Goal: Task Accomplishment & Management: Manage account settings

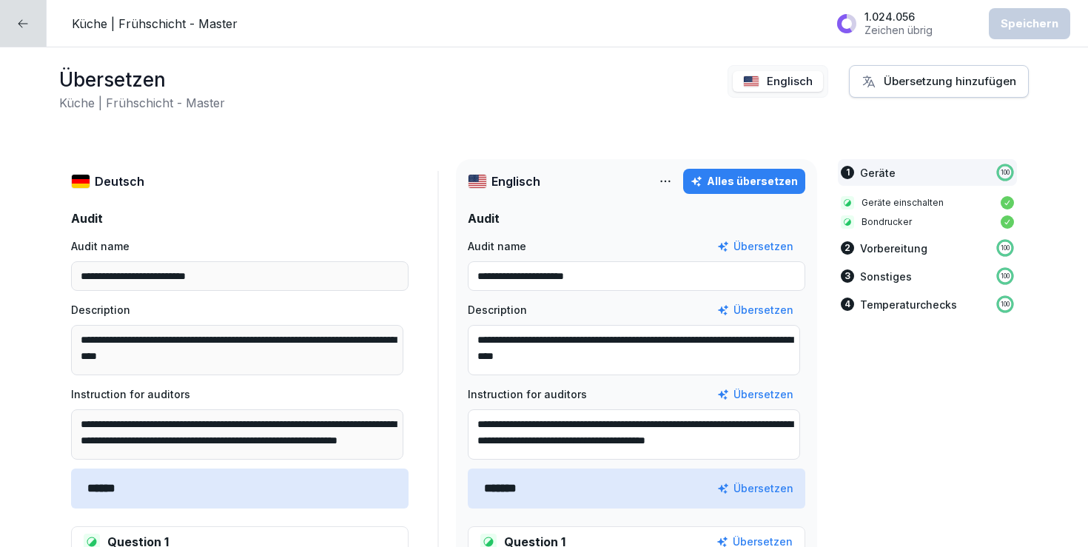
click at [13, 21] on div at bounding box center [23, 23] width 47 height 47
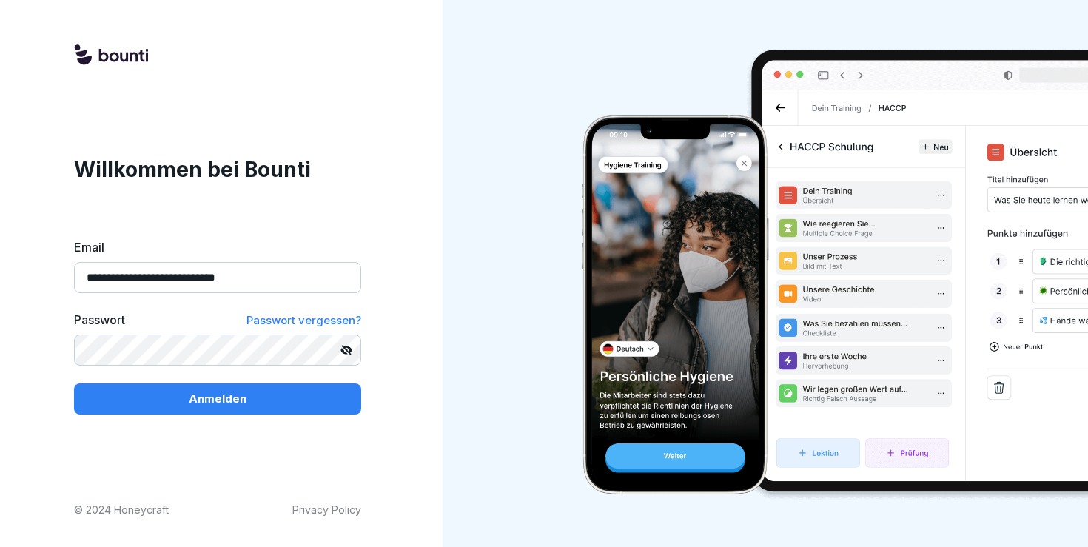
type input "**********"
click at [218, 398] on button "Anmelden" at bounding box center [217, 398] width 287 height 31
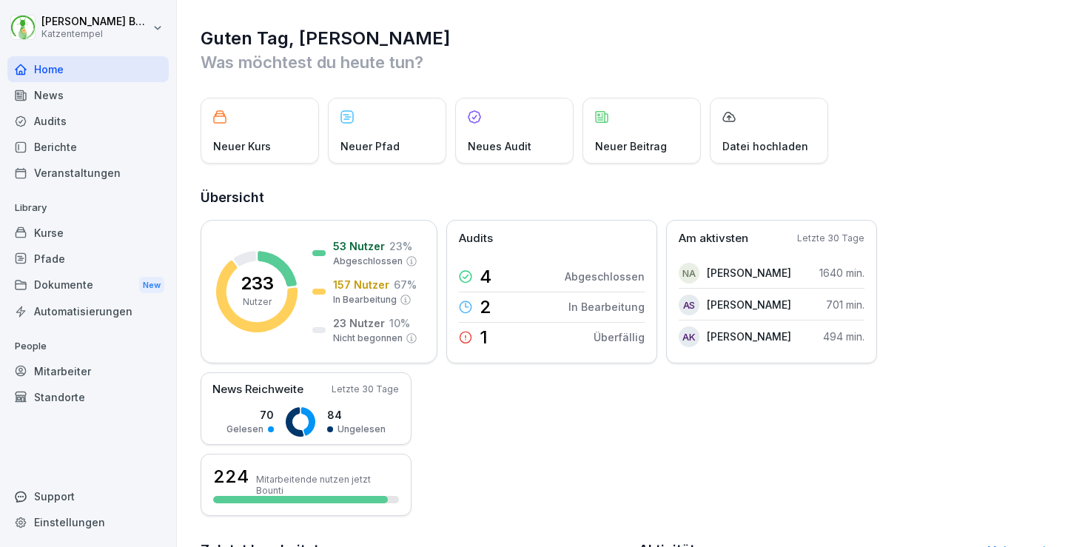
click at [60, 231] on div "Kurse" at bounding box center [87, 233] width 161 height 26
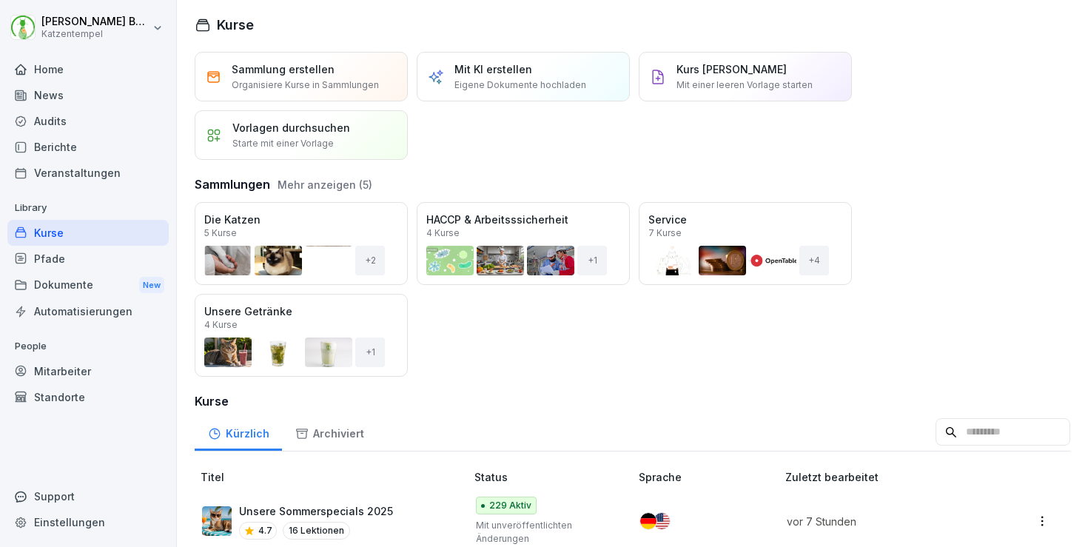
scroll to position [44, 0]
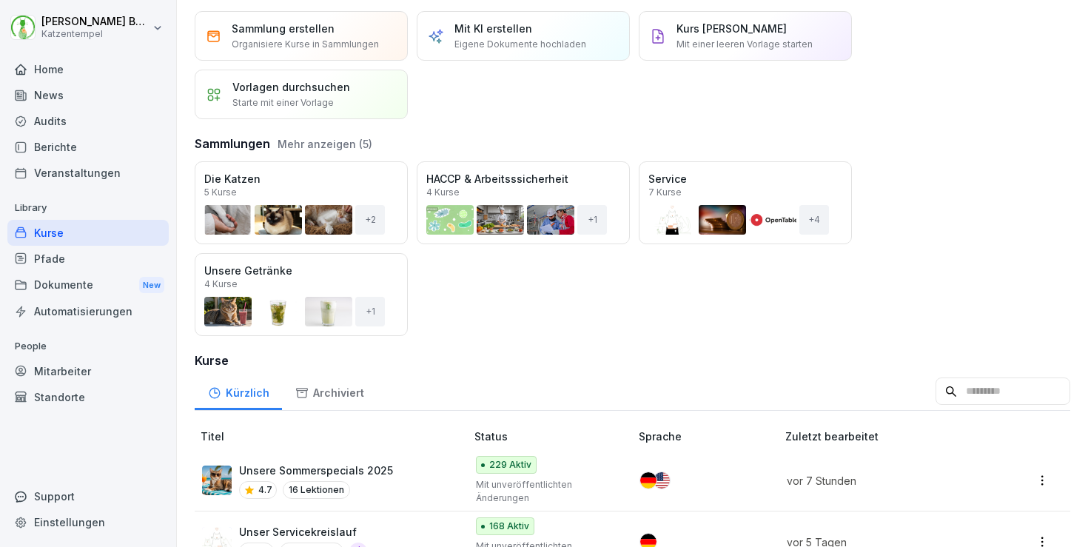
click at [566, 482] on p "Mit unveröffentlichten Änderungen" at bounding box center [546, 491] width 140 height 27
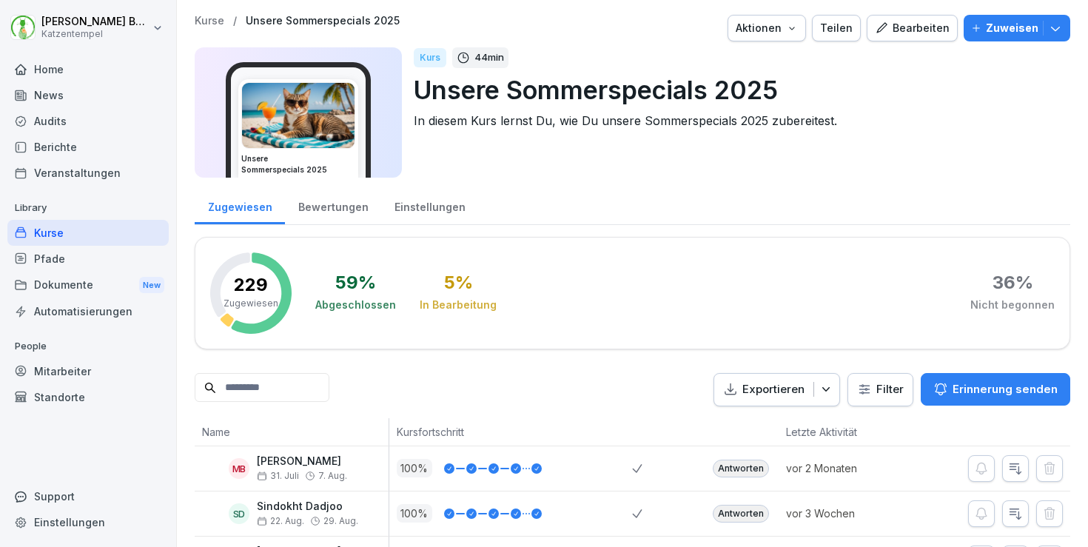
click at [204, 21] on p "Kurse" at bounding box center [210, 21] width 30 height 13
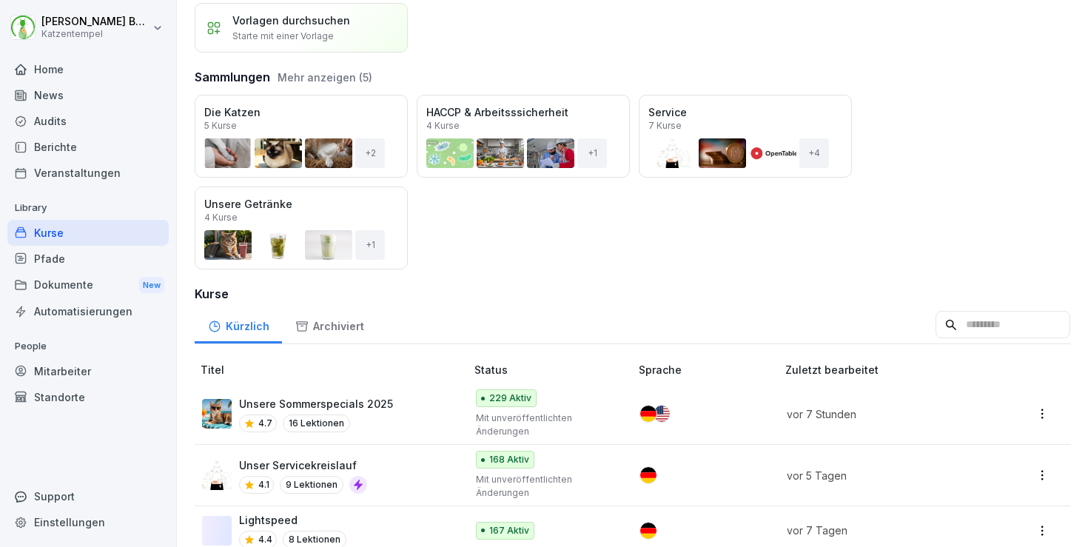
scroll to position [198, 0]
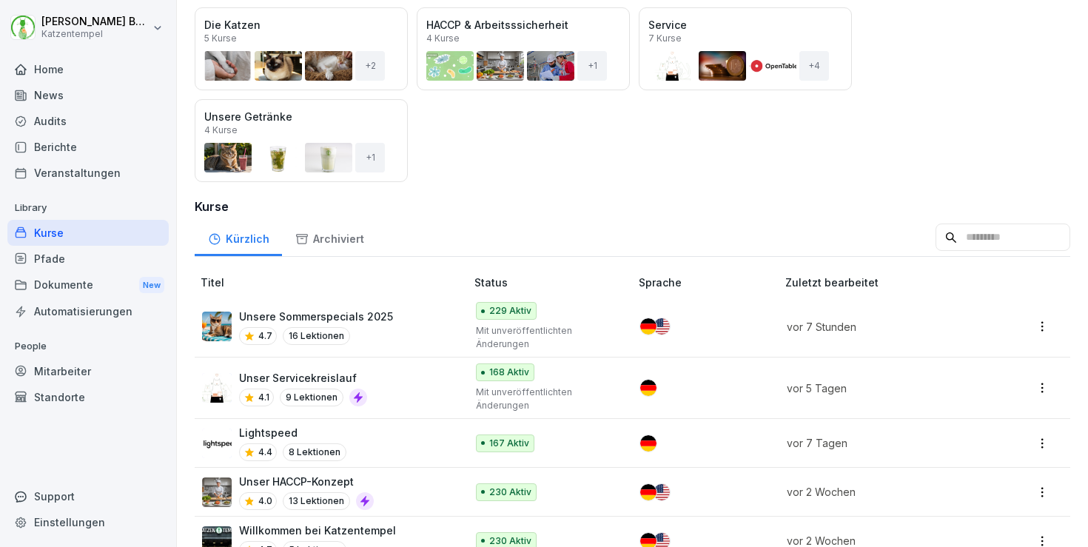
click at [726, 323] on div at bounding box center [700, 326] width 121 height 16
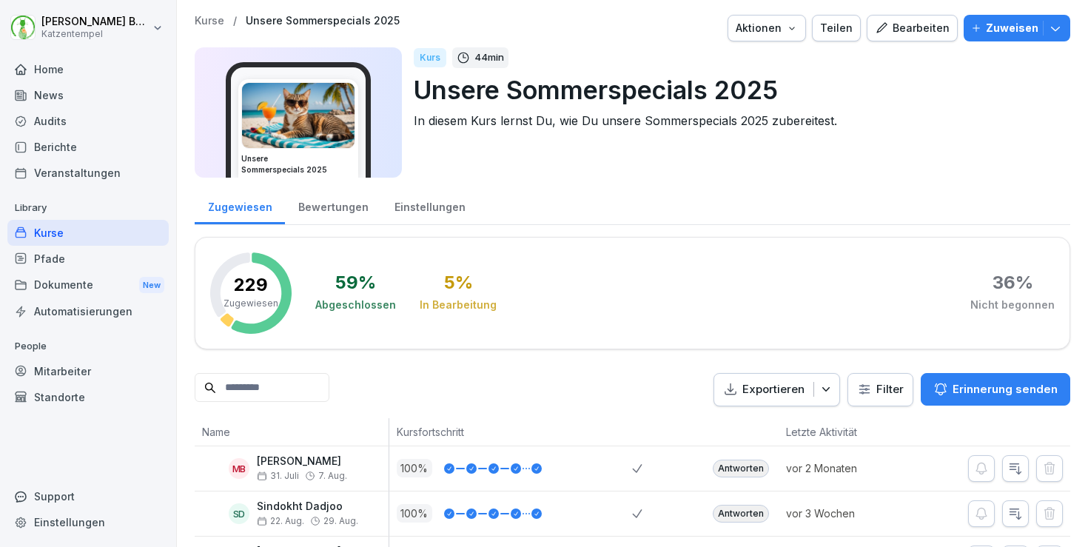
click at [893, 27] on div "Bearbeiten" at bounding box center [912, 28] width 75 height 16
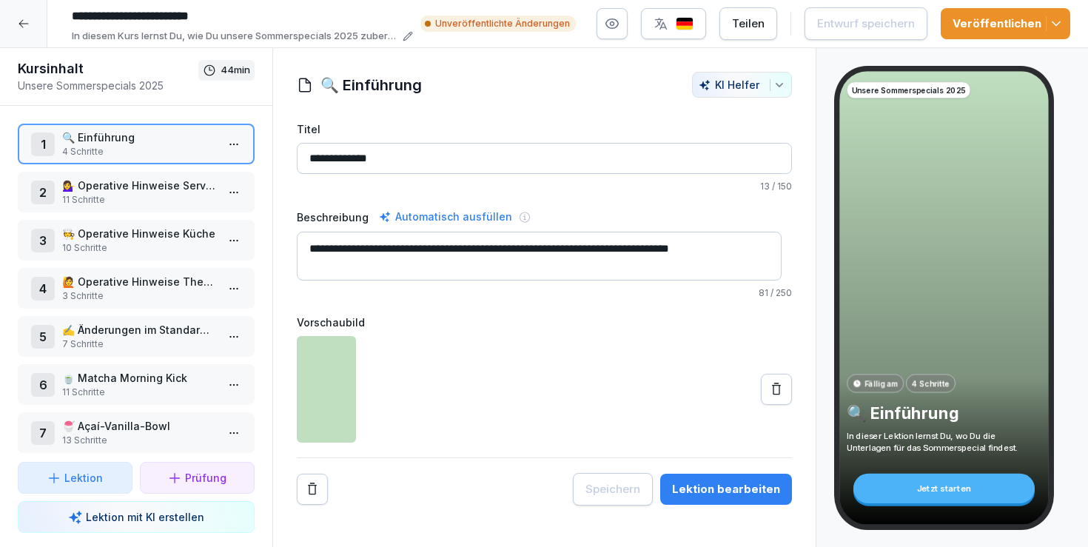
click at [1065, 16] on button "Veröffentlichen" at bounding box center [1006, 23] width 130 height 31
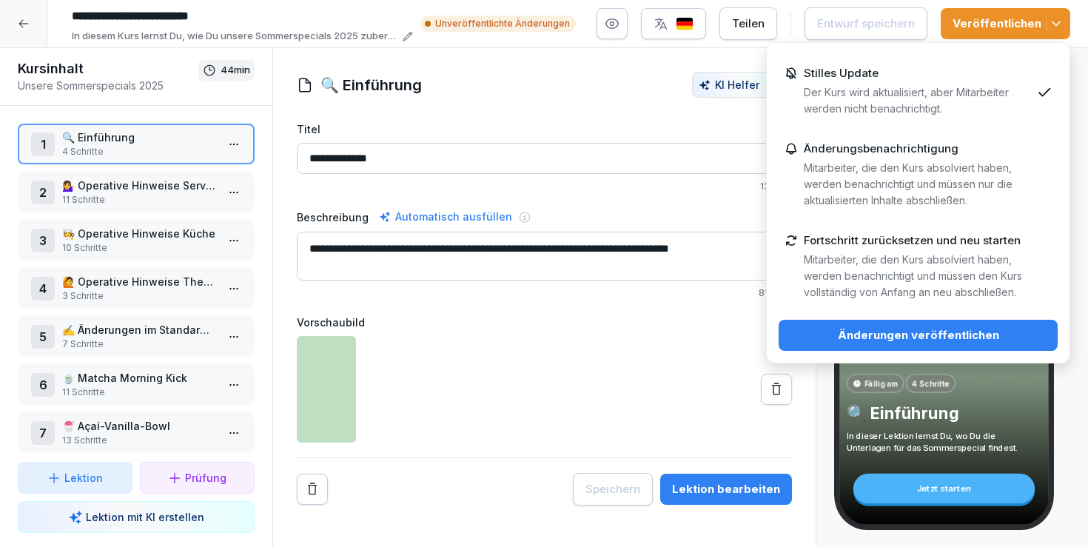
click at [933, 328] on div "Änderungen veröffentlichen" at bounding box center [918, 335] width 255 height 16
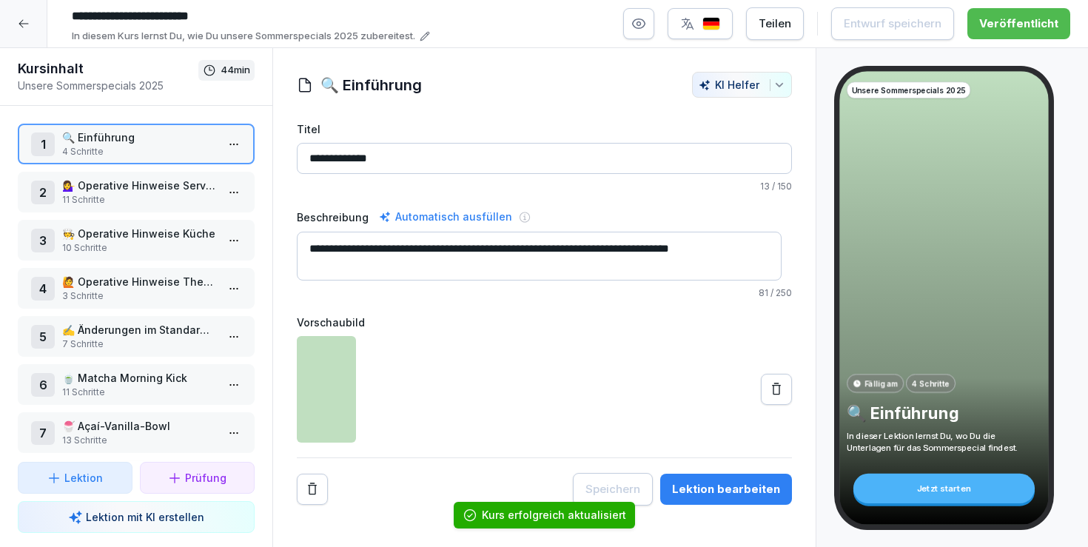
scroll to position [452, 0]
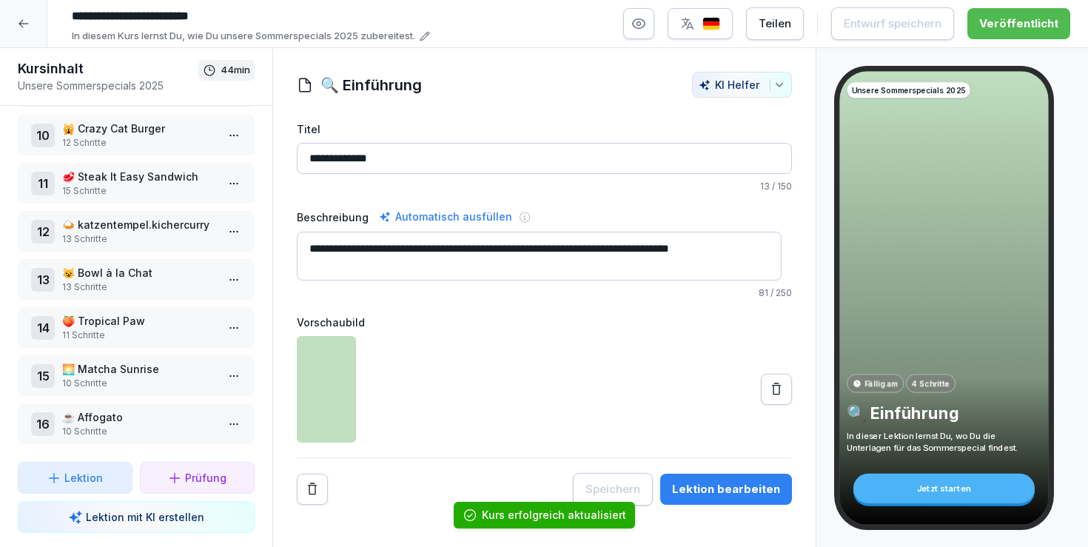
click at [123, 409] on p "☕️ Affogato" at bounding box center [139, 417] width 154 height 16
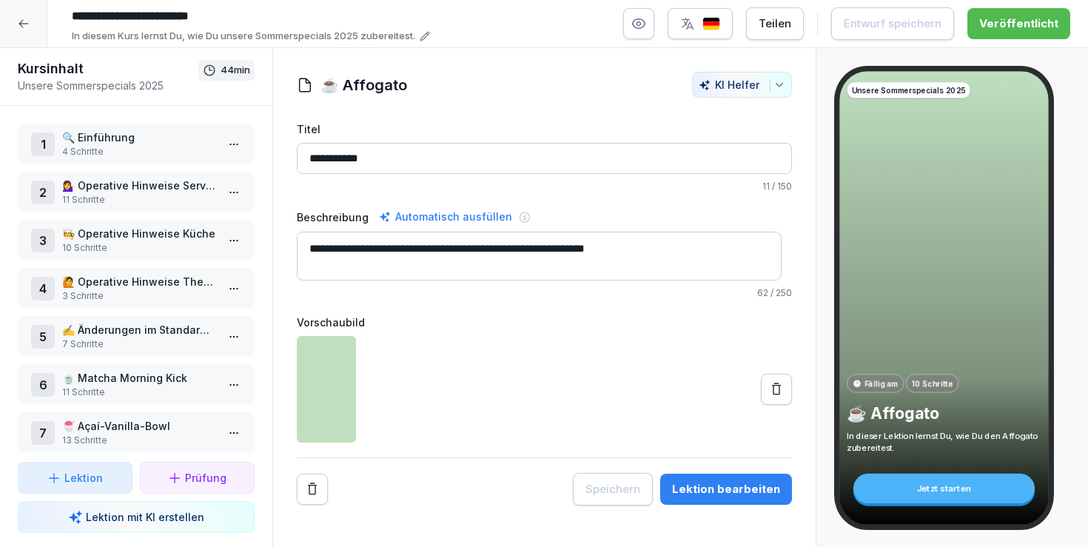
click at [36, 21] on div at bounding box center [23, 23] width 47 height 47
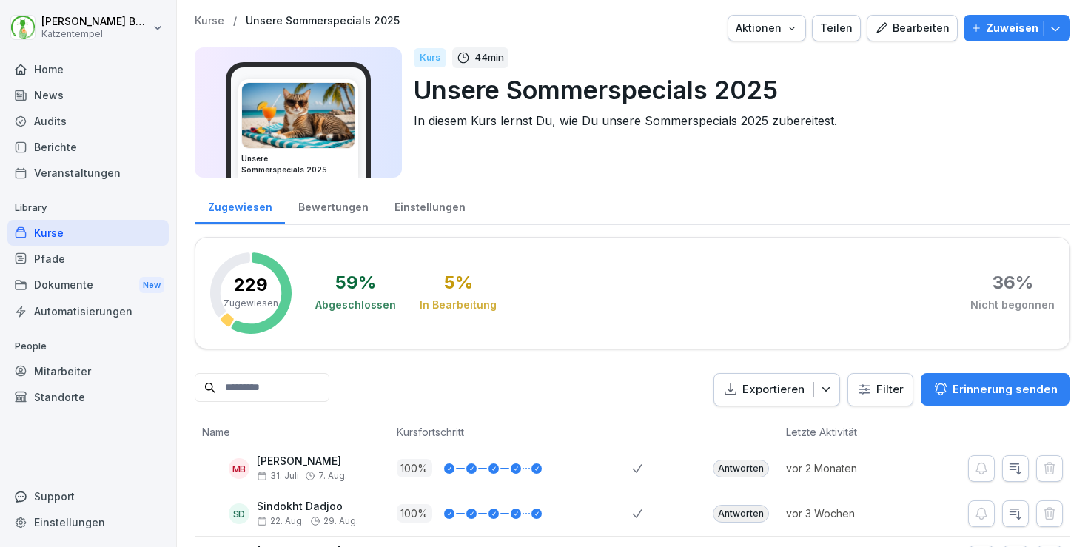
click at [118, 115] on div "Audits" at bounding box center [87, 121] width 161 height 26
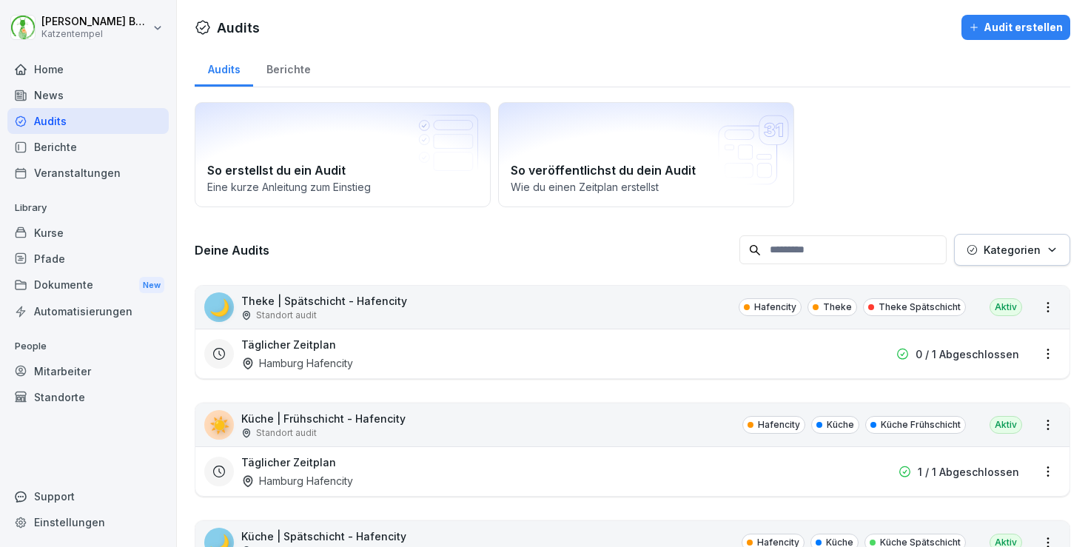
click at [295, 56] on div "Berichte" at bounding box center [288, 68] width 70 height 38
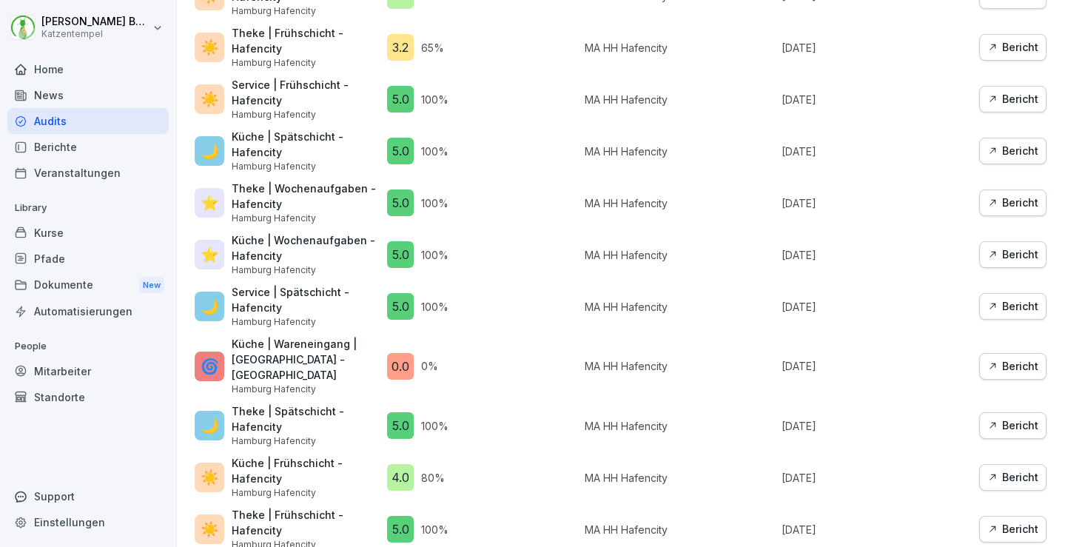
scroll to position [1072, 0]
click at [1011, 325] on div "Audit Bewertung Abgeschlossen von Abgeschlossen am Bericht ☀️ Küche | Frühschic…" at bounding box center [621, 355] width 852 height 806
click at [1011, 358] on div "Bericht" at bounding box center [1013, 366] width 51 height 16
